Goal: Task Accomplishment & Management: Use online tool/utility

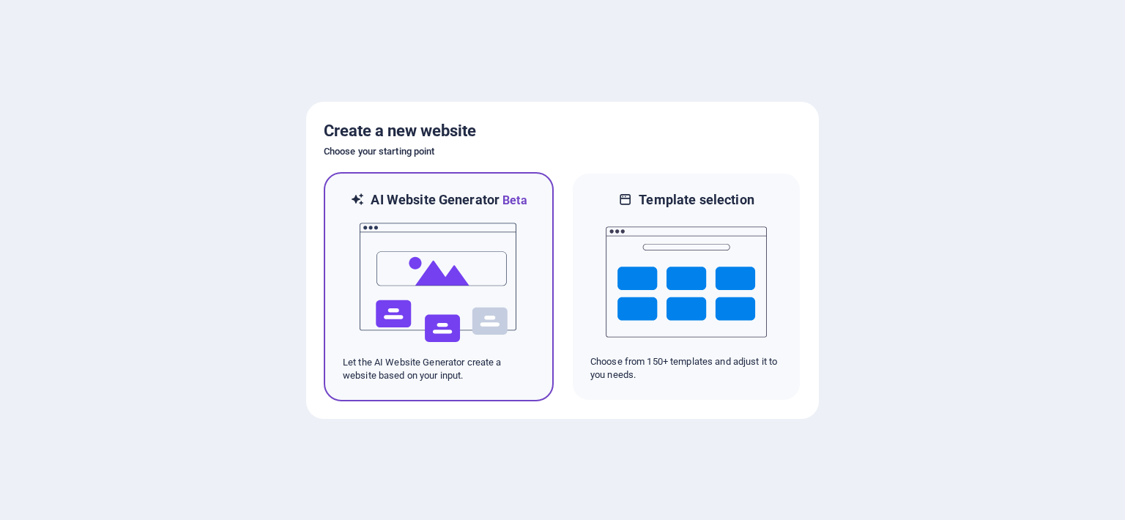
click at [455, 299] on img at bounding box center [438, 282] width 161 height 146
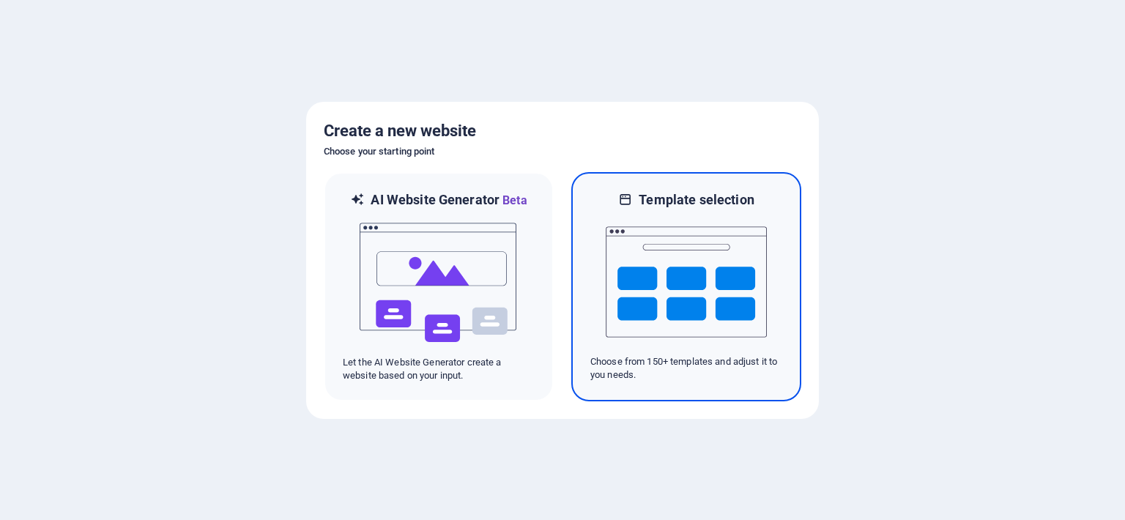
click at [660, 288] on img at bounding box center [686, 282] width 161 height 146
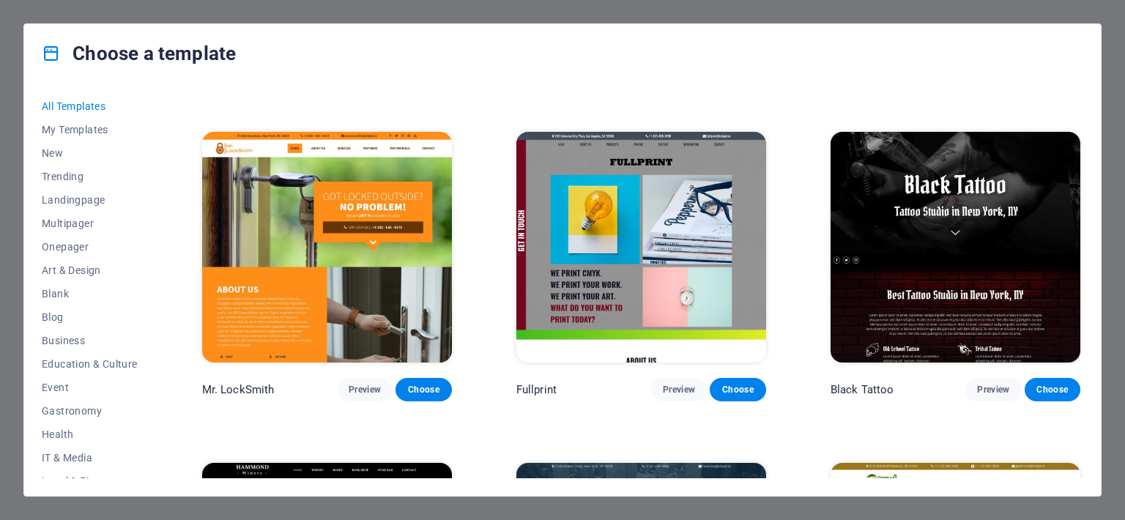
scroll to position [9189, 0]
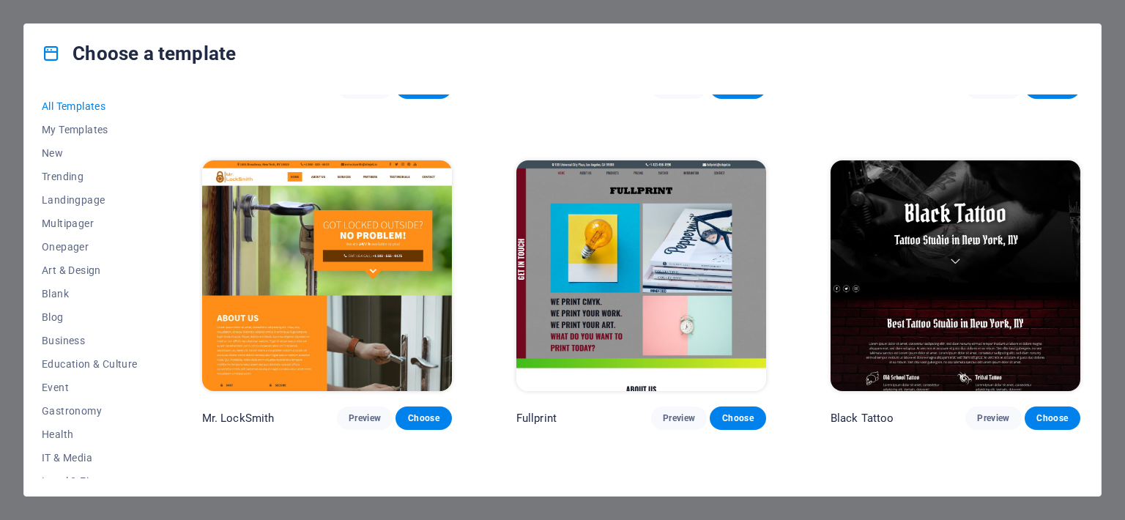
click at [792, 225] on div "SugarDough Preview Choose Career Jobs Preview Choose Nova Consulting Preview Ch…" at bounding box center [641, 129] width 884 height 18446
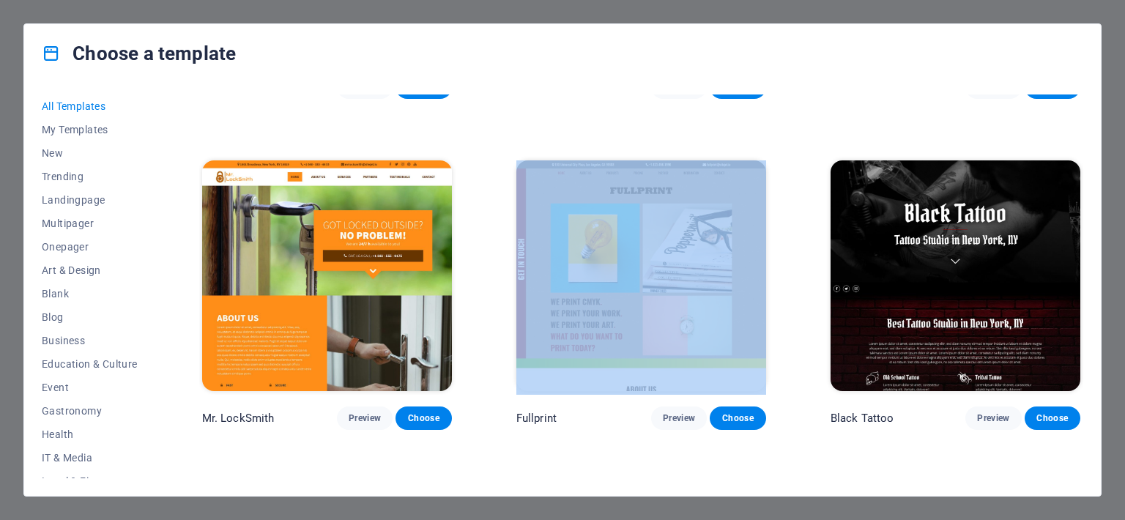
click at [792, 225] on div "SugarDough Preview Choose Career Jobs Preview Choose Nova Consulting Preview Ch…" at bounding box center [641, 129] width 884 height 18446
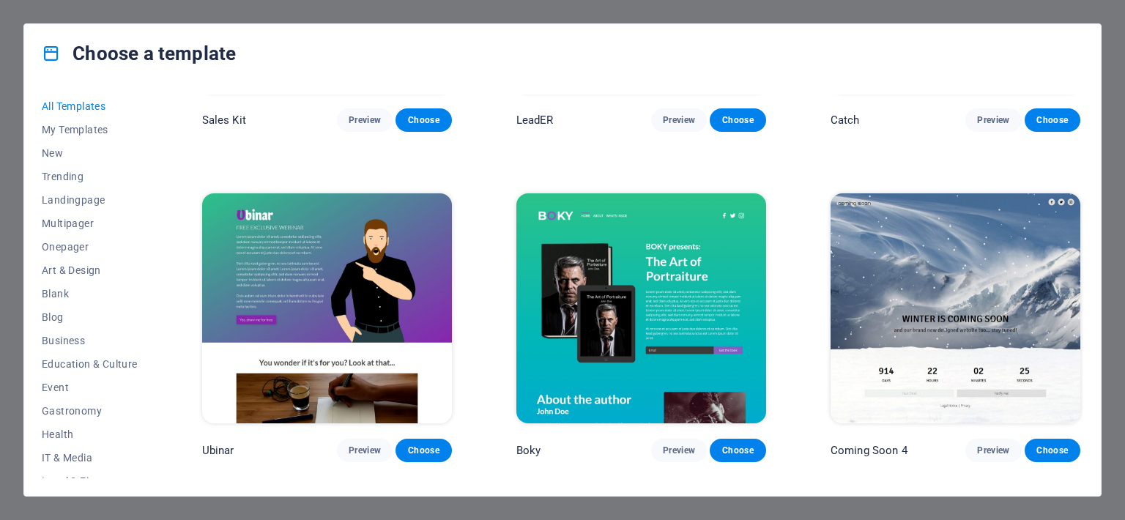
scroll to position [17982, 0]
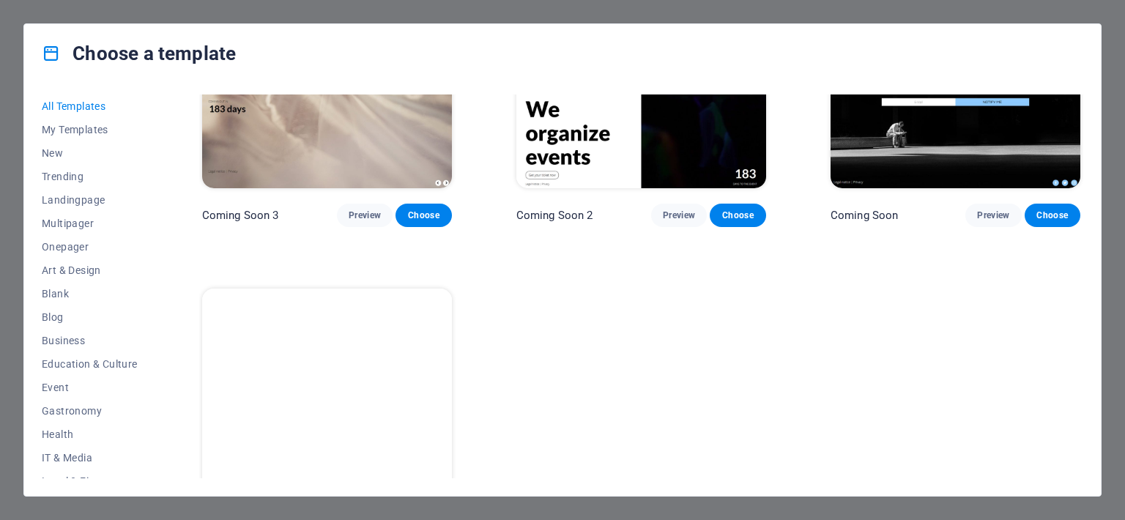
click at [57, 346] on button "Business" at bounding box center [90, 340] width 96 height 23
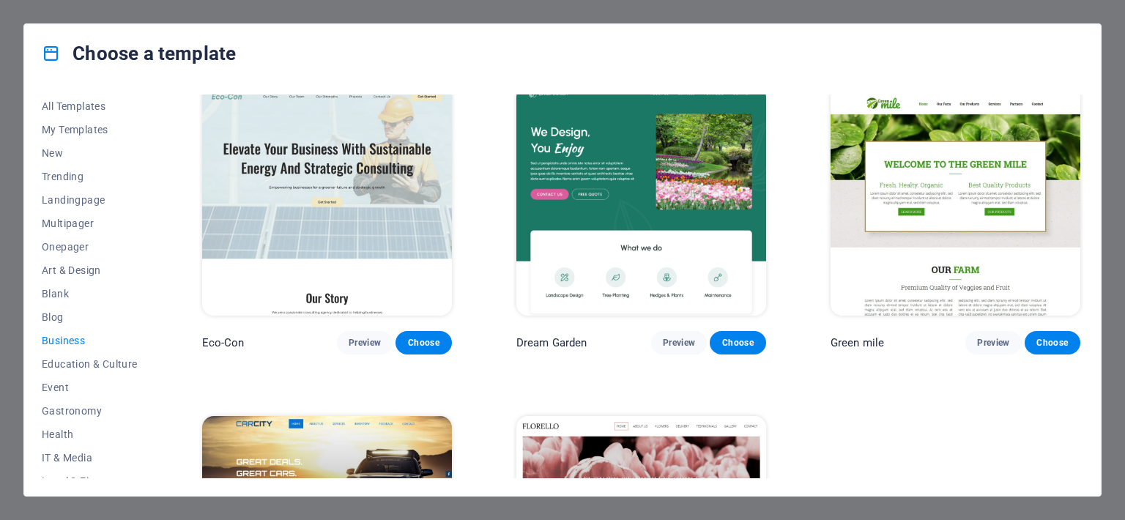
scroll to position [0, 0]
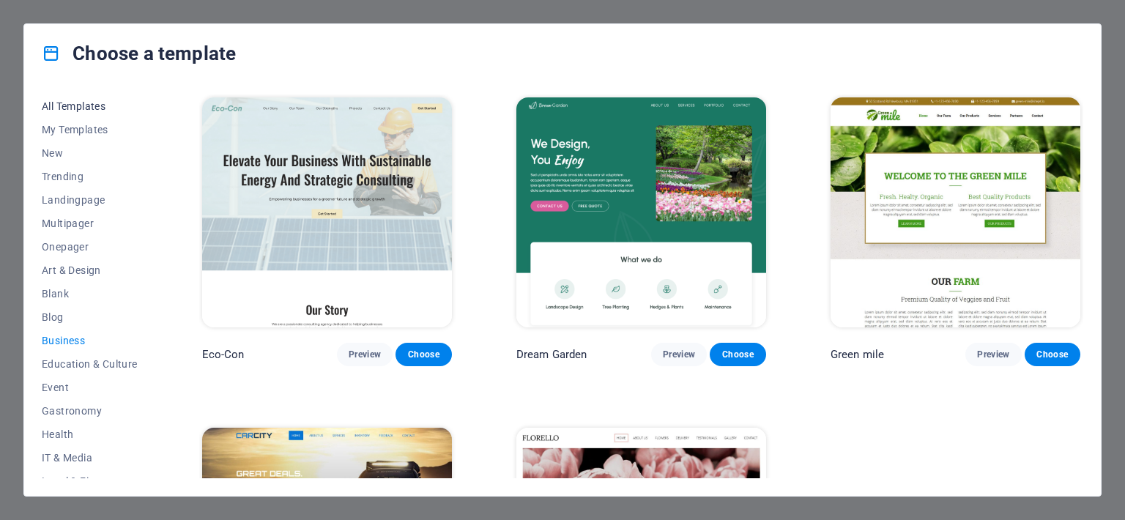
click at [85, 107] on span "All Templates" at bounding box center [90, 106] width 96 height 12
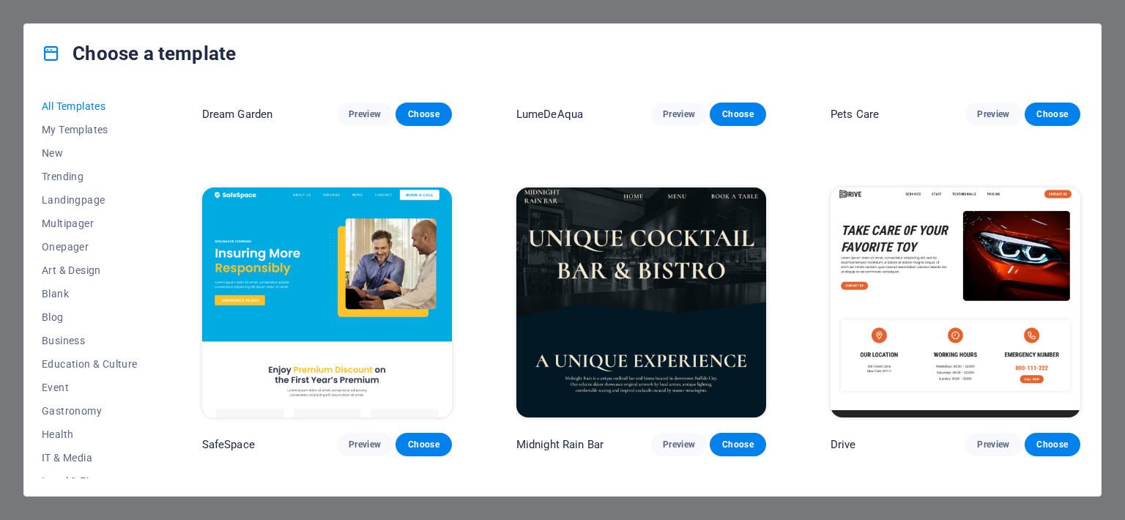
scroll to position [2799, 0]
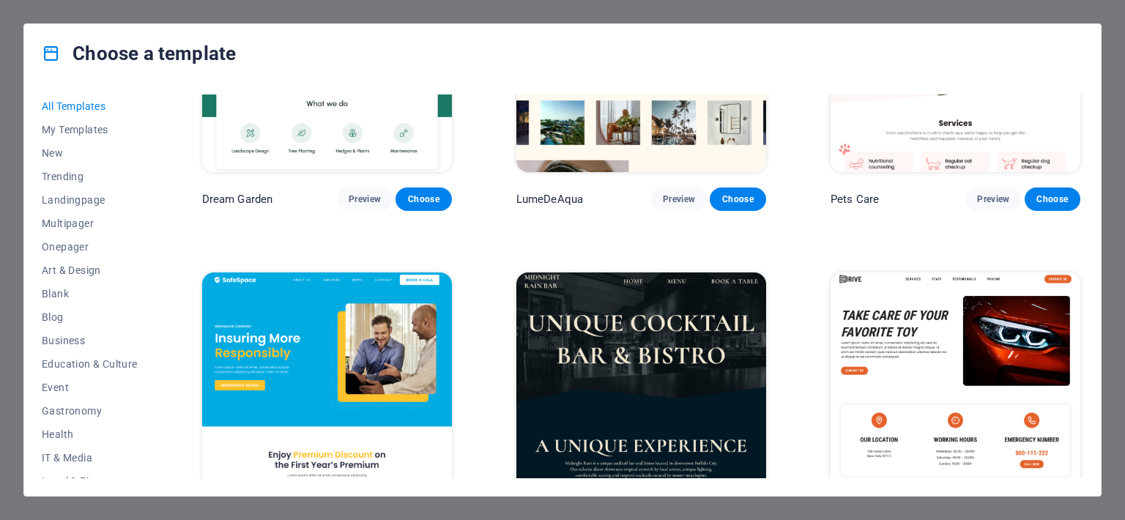
click at [1084, 161] on div "All Templates My Templates New Trending Landingpage Multipager Onepager Art & D…" at bounding box center [562, 289] width 1076 height 413
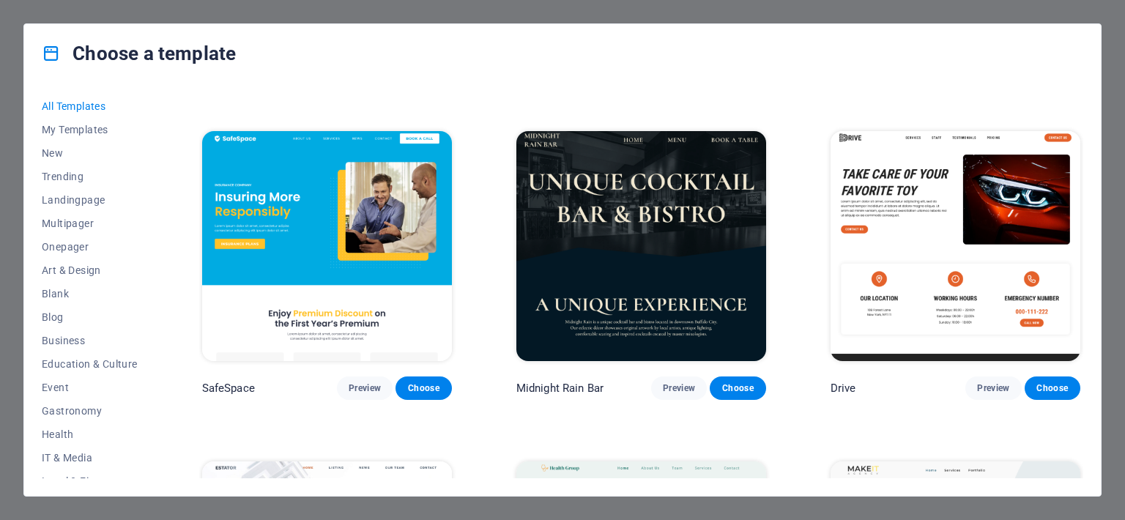
scroll to position [2884, 0]
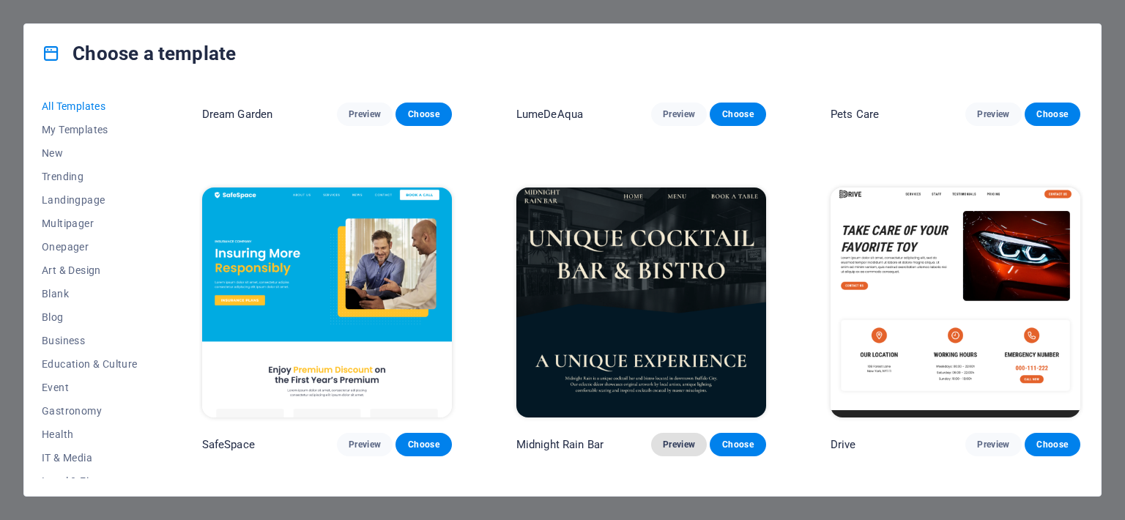
click at [674, 439] on span "Preview" at bounding box center [679, 445] width 32 height 12
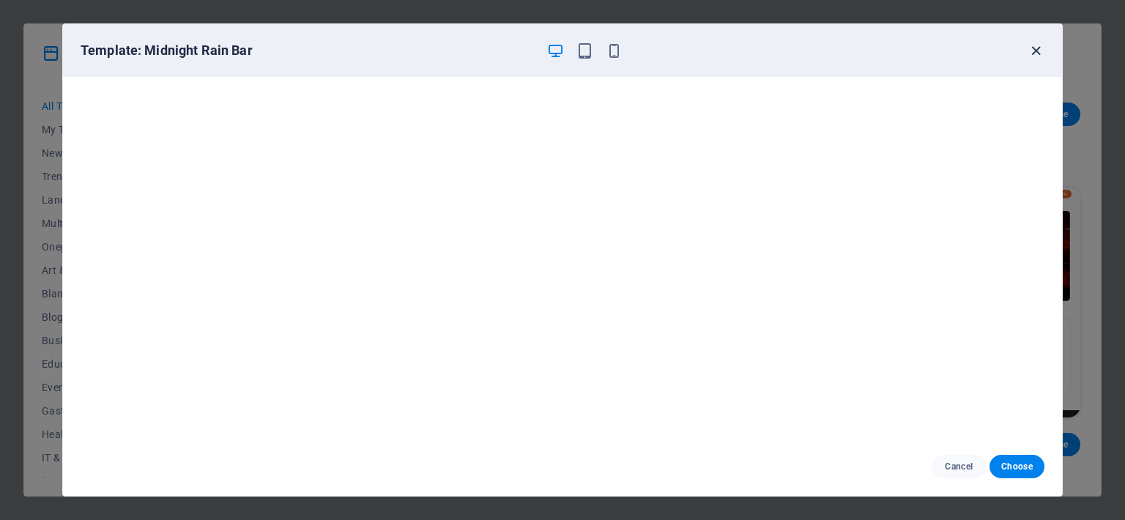
click at [1037, 51] on icon "button" at bounding box center [1035, 50] width 17 height 17
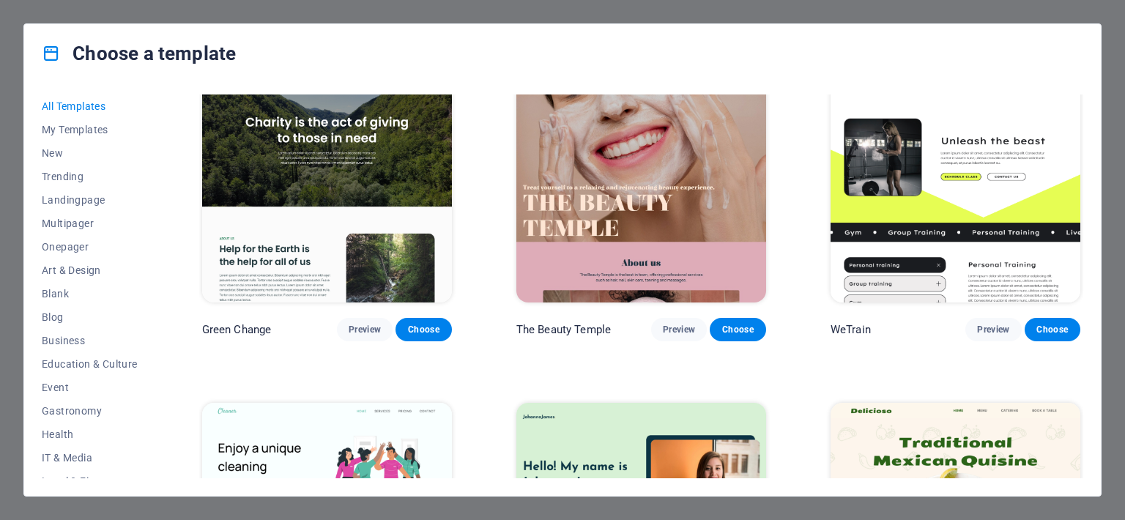
scroll to position [2035, 0]
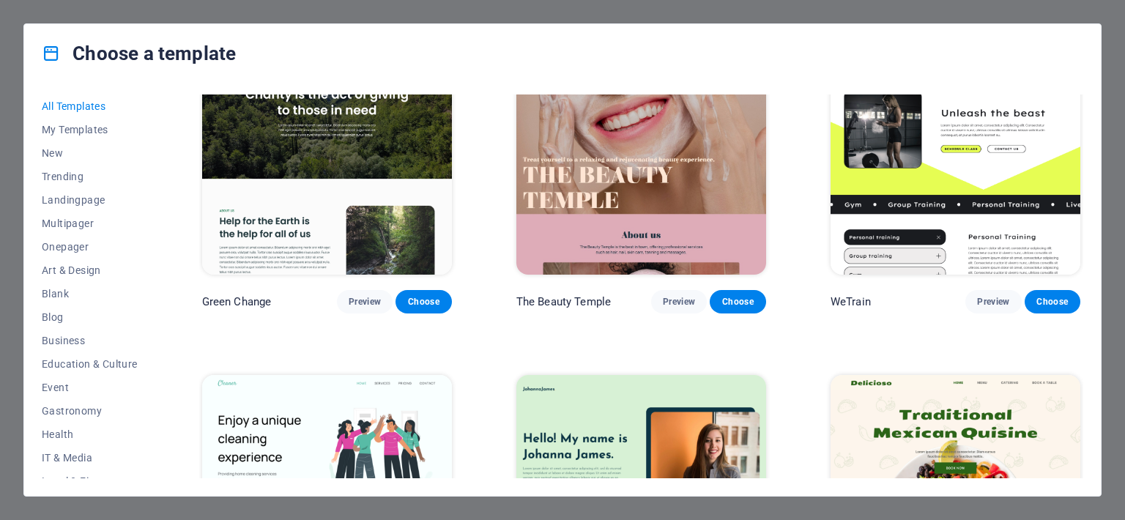
drag, startPoint x: 472, startPoint y: 341, endPoint x: 488, endPoint y: 351, distance: 18.5
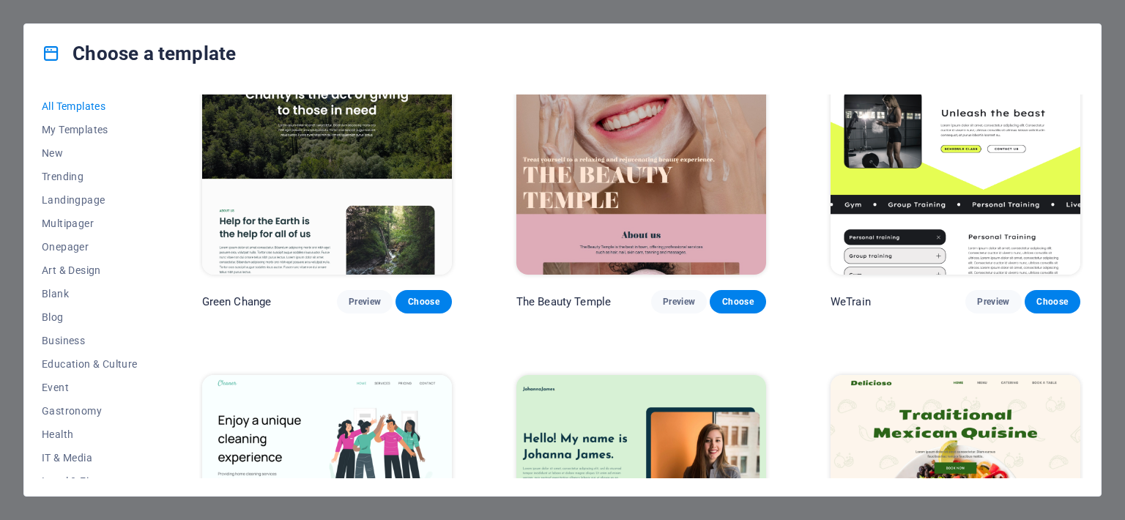
click at [173, 89] on div "All Templates My Templates New Trending Landingpage Multipager Onepager Art & D…" at bounding box center [562, 289] width 1076 height 413
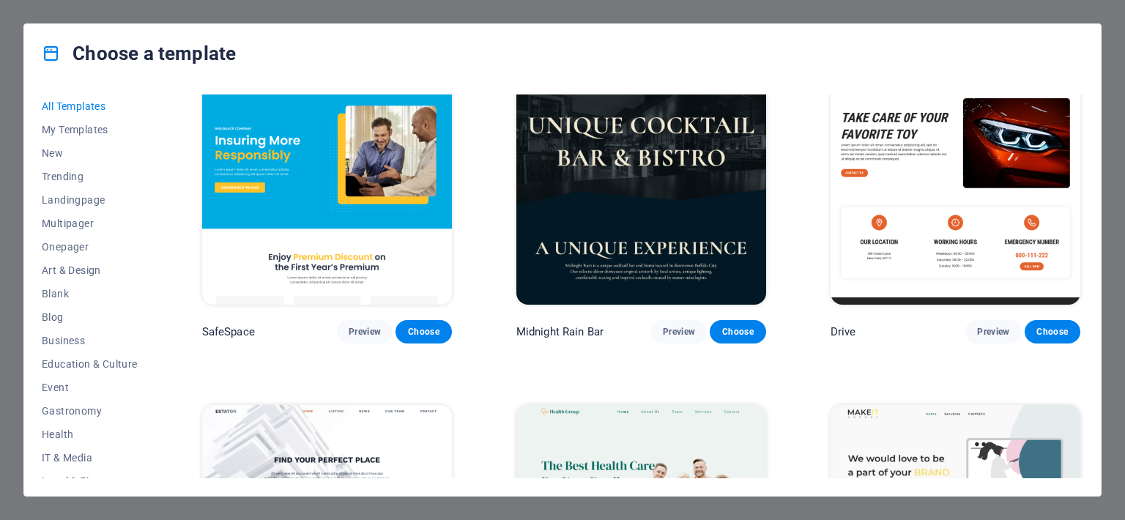
scroll to position [3025, 0]
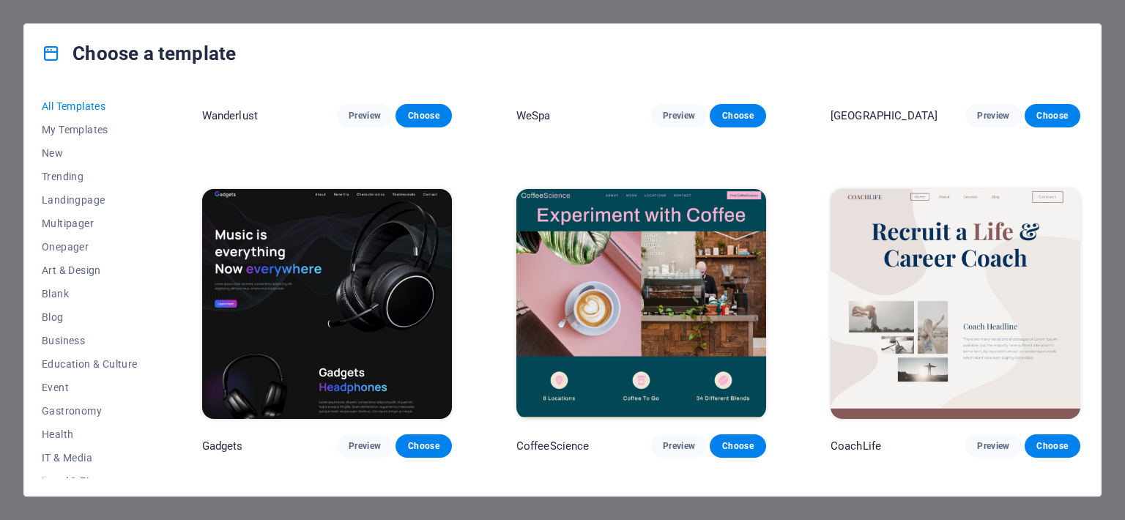
scroll to position [3901, 0]
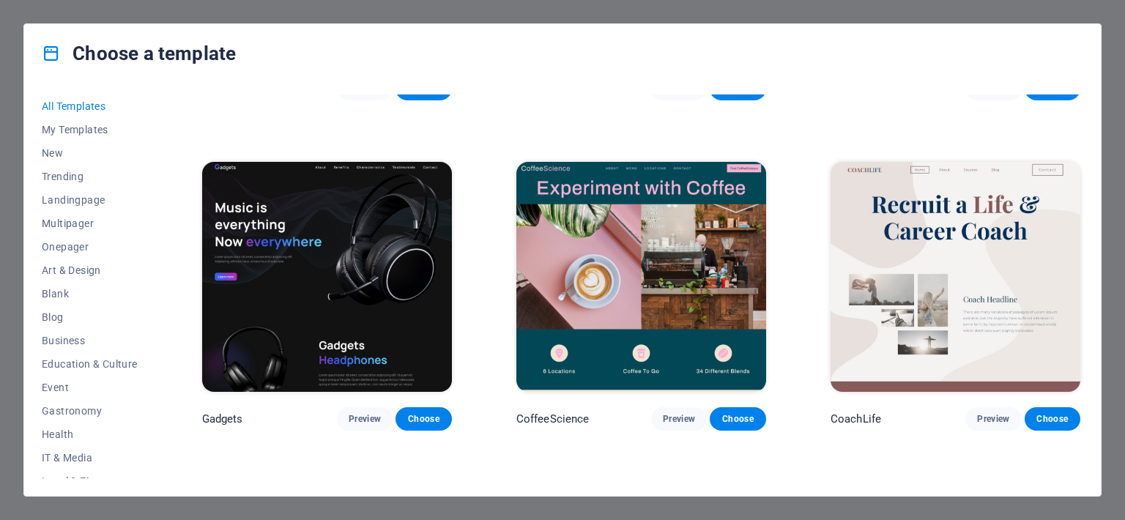
click at [1081, 178] on div "SugarDough Preview Choose Career Jobs Preview Choose Nova Consulting Preview Ch…" at bounding box center [641, 286] width 884 height 384
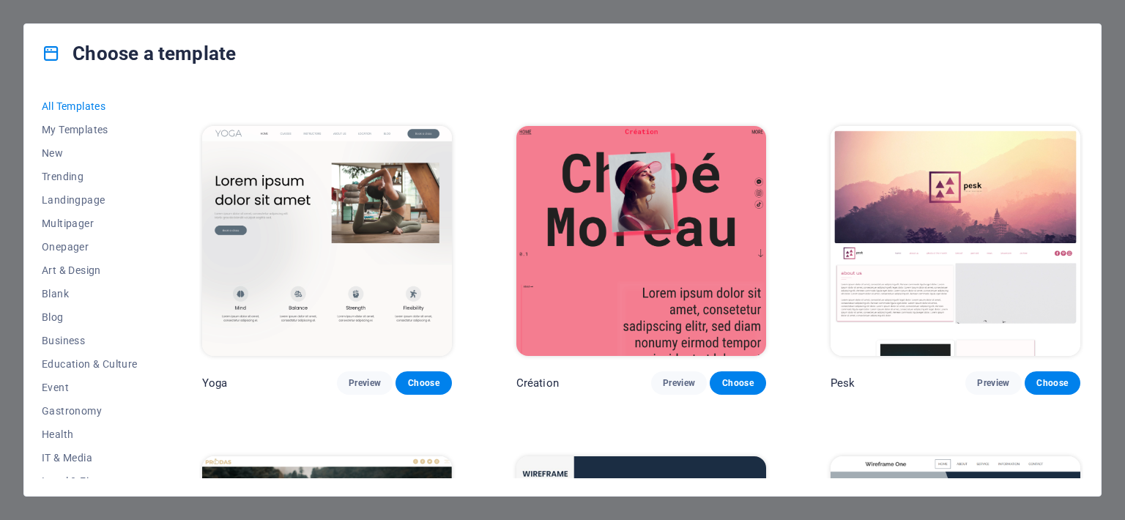
scroll to position [5259, 0]
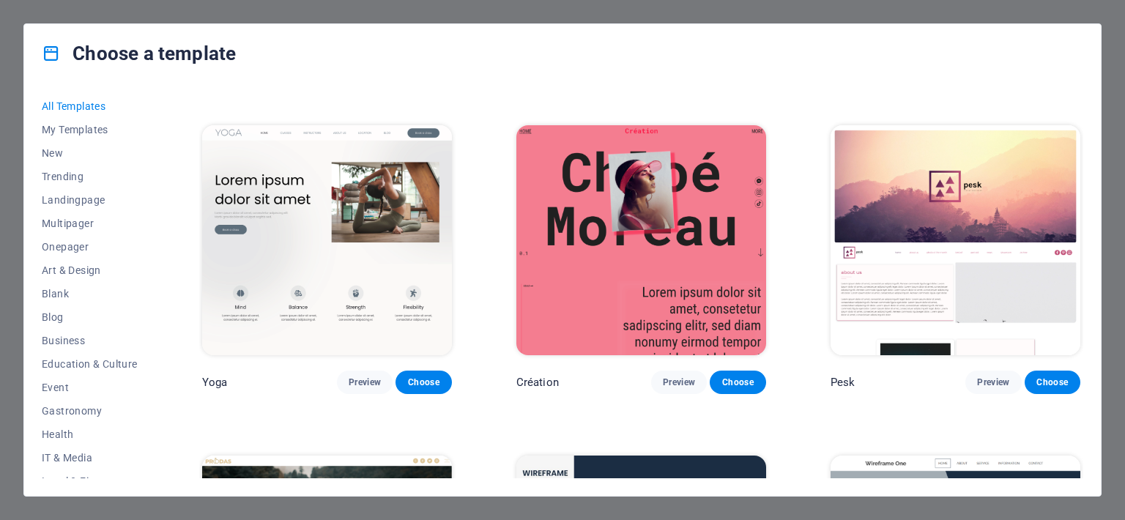
click at [169, 204] on div "All Templates My Templates New Trending Landingpage Multipager Onepager Art & D…" at bounding box center [562, 289] width 1076 height 413
click at [176, 217] on div "All Templates My Templates New Trending Landingpage Multipager Onepager Art & D…" at bounding box center [562, 289] width 1076 height 413
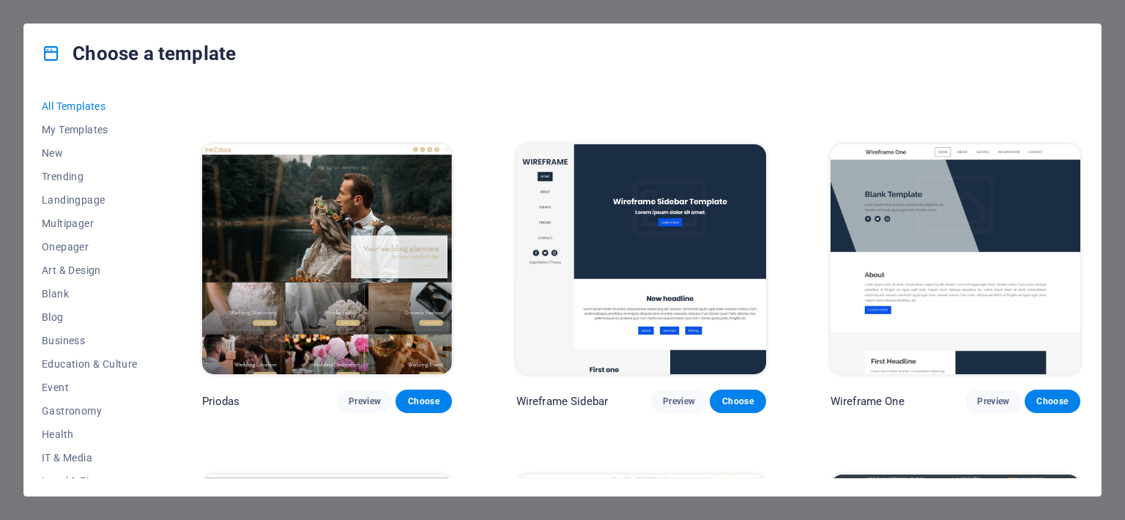
scroll to position [5541, 0]
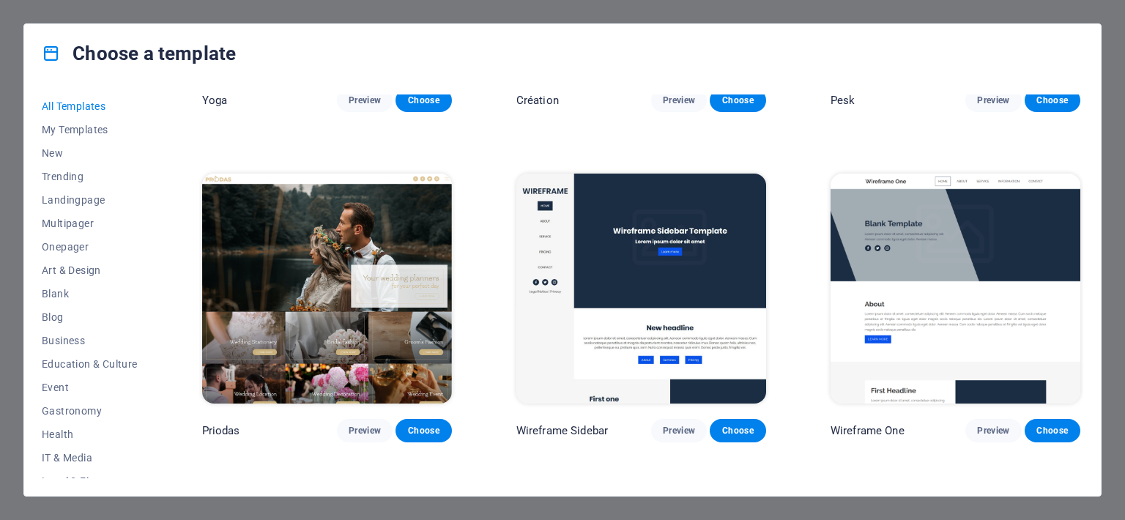
drag, startPoint x: 1118, startPoint y: 0, endPoint x: 1006, endPoint y: 81, distance: 138.0
click at [1006, 81] on div "Choose a template" at bounding box center [562, 53] width 1076 height 59
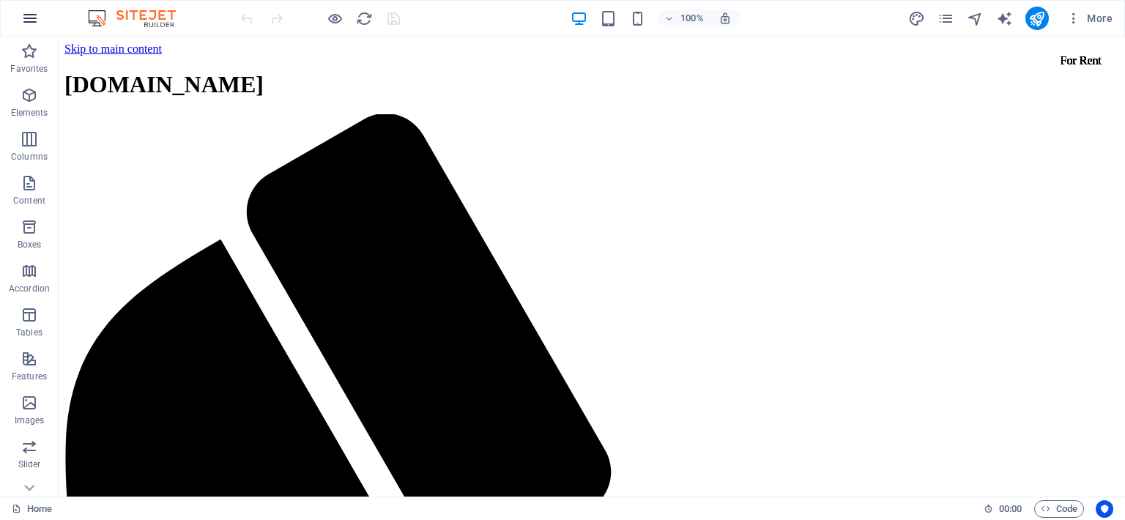
click at [32, 21] on icon "button" at bounding box center [30, 19] width 18 height 18
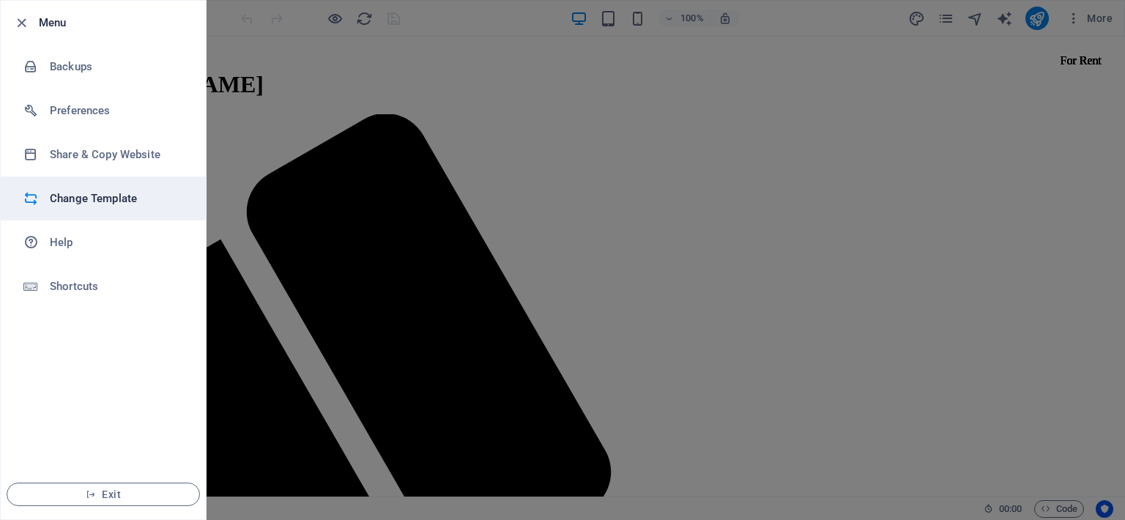
click at [81, 202] on h6 "Change Template" at bounding box center [117, 199] width 135 height 18
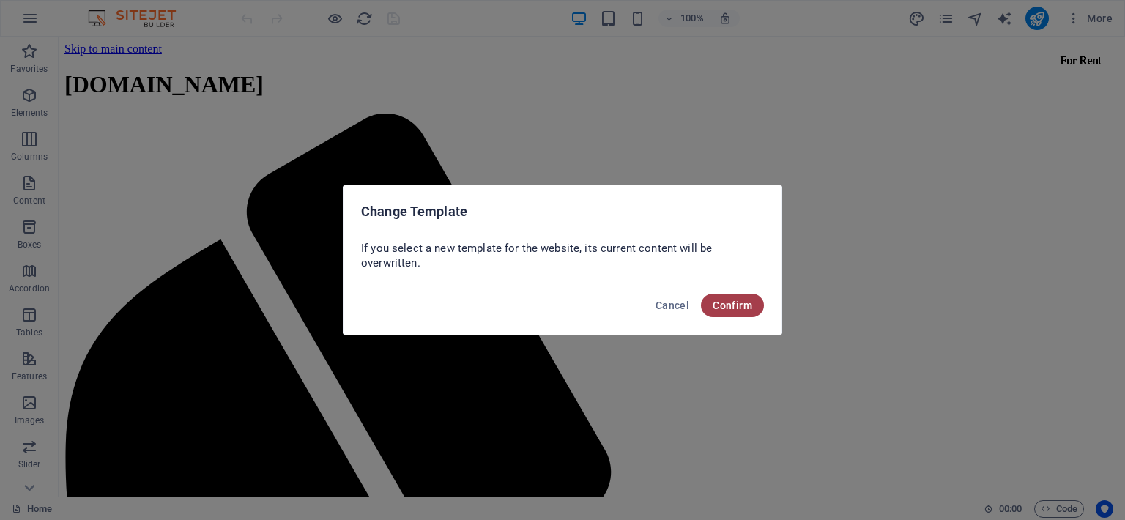
click at [735, 308] on span "Confirm" at bounding box center [732, 305] width 40 height 12
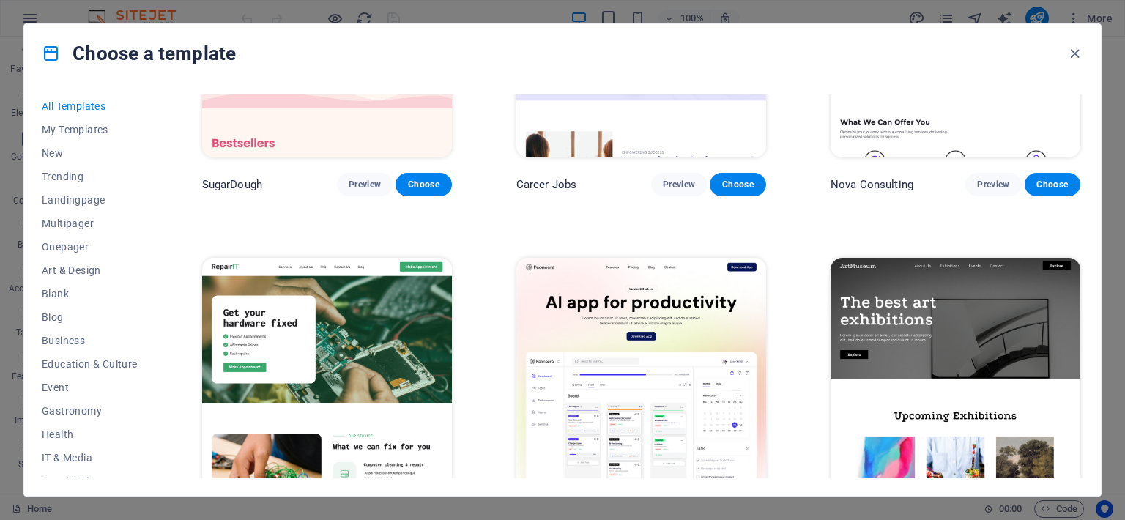
scroll to position [141, 0]
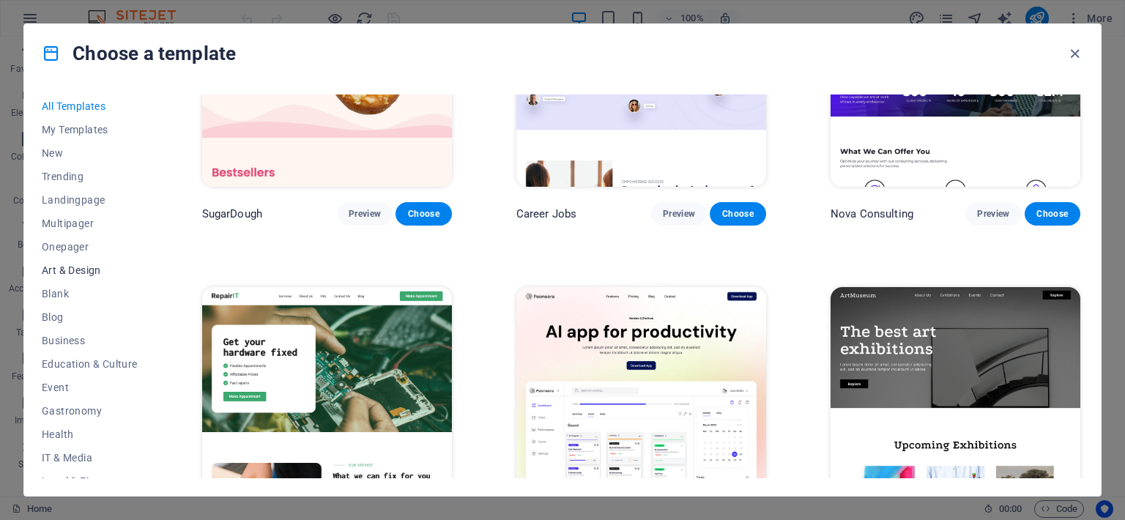
click at [64, 272] on span "Art & Design" at bounding box center [90, 270] width 96 height 12
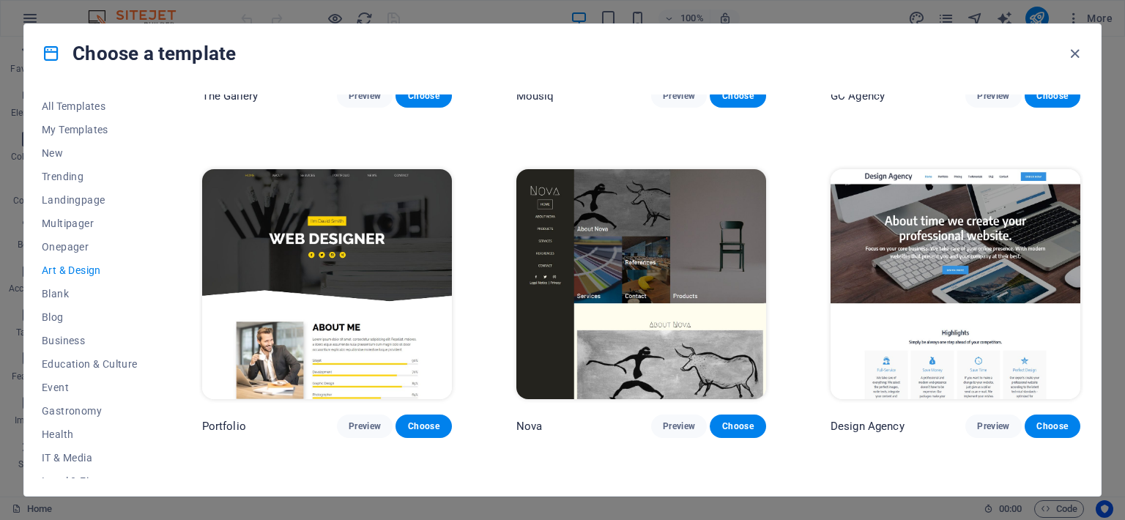
scroll to position [923, 0]
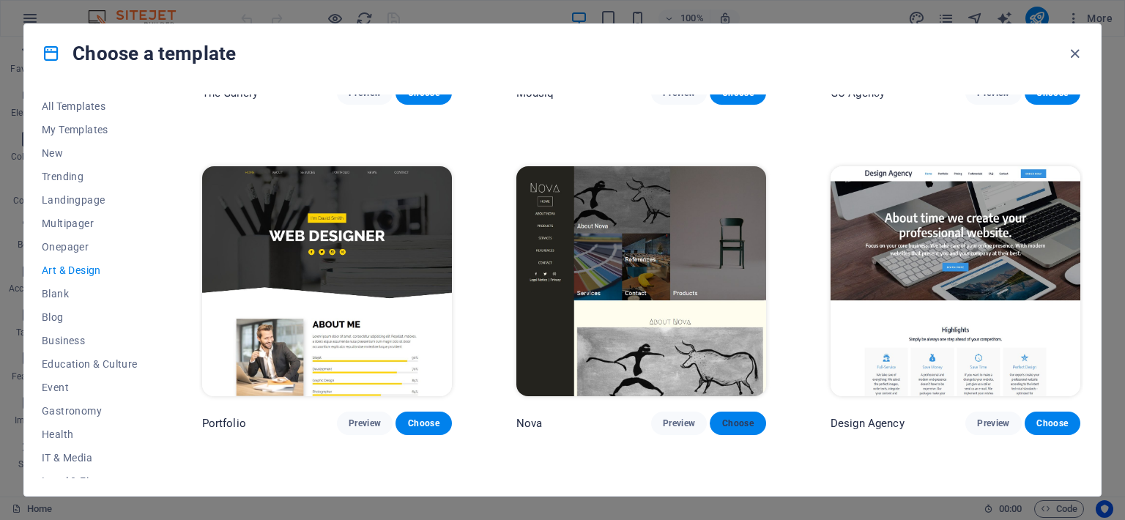
click at [740, 420] on span "Choose" at bounding box center [737, 423] width 32 height 12
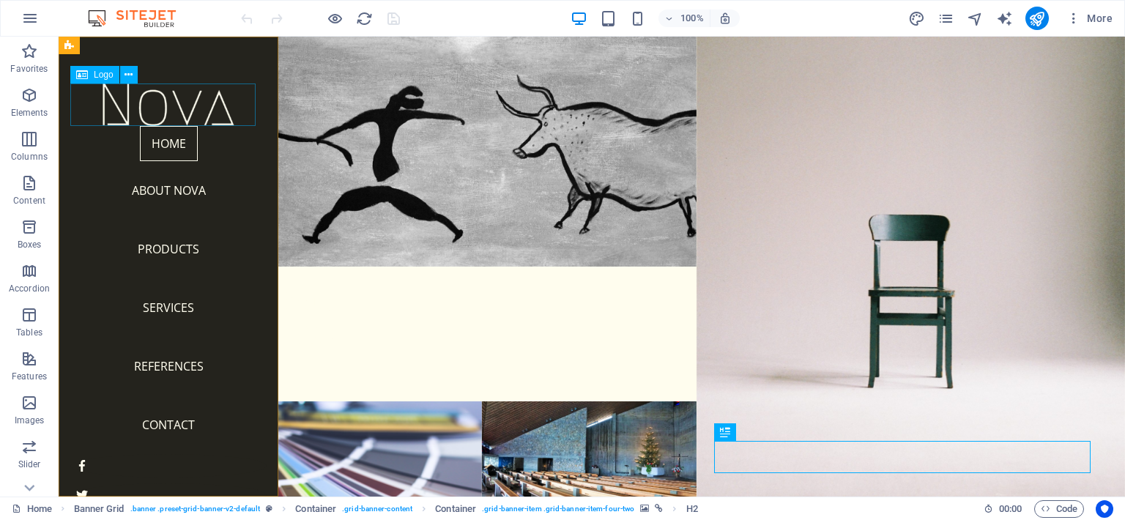
click at [195, 108] on div at bounding box center [168, 104] width 196 height 42
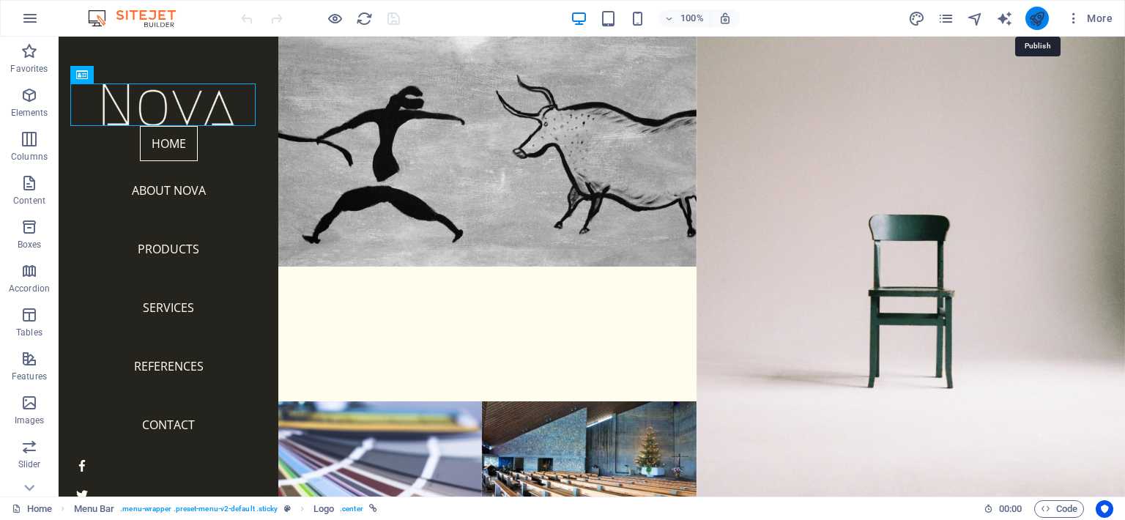
click at [1034, 18] on icon "publish" at bounding box center [1036, 18] width 17 height 17
